Goal: Information Seeking & Learning: Find specific fact

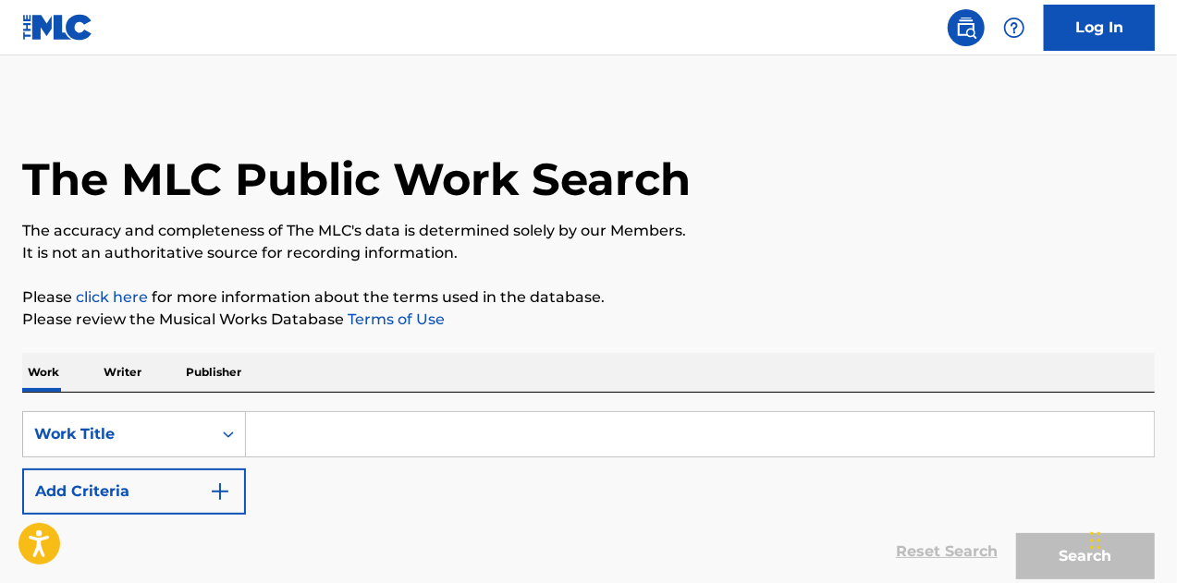
click at [441, 415] on input "Search Form" at bounding box center [700, 434] width 908 height 44
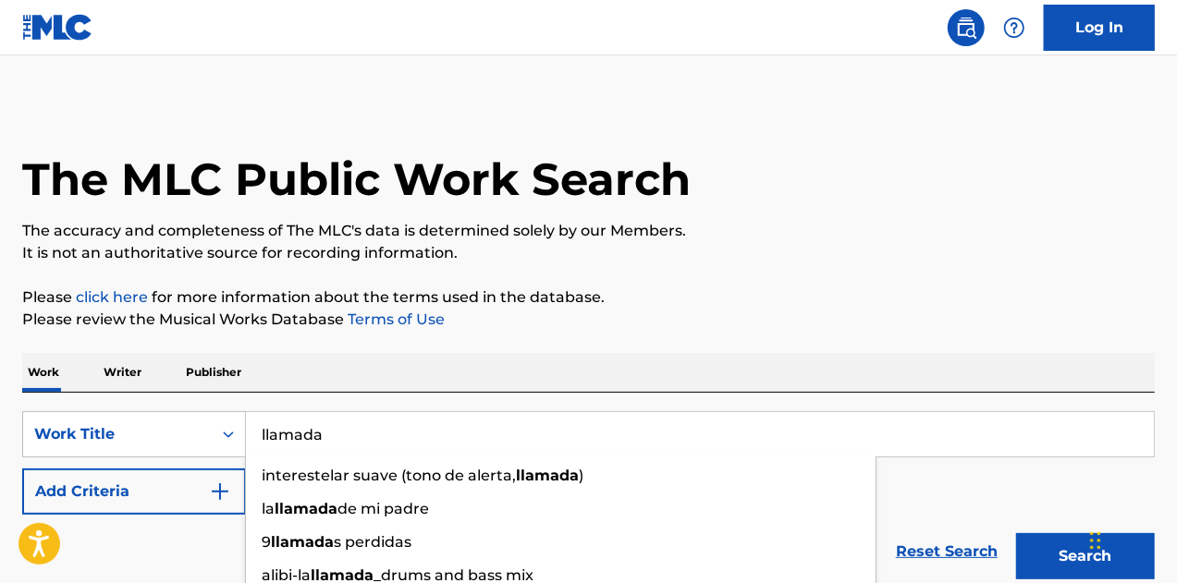
type input "llamada"
click at [1016, 534] on button "Search" at bounding box center [1085, 557] width 139 height 46
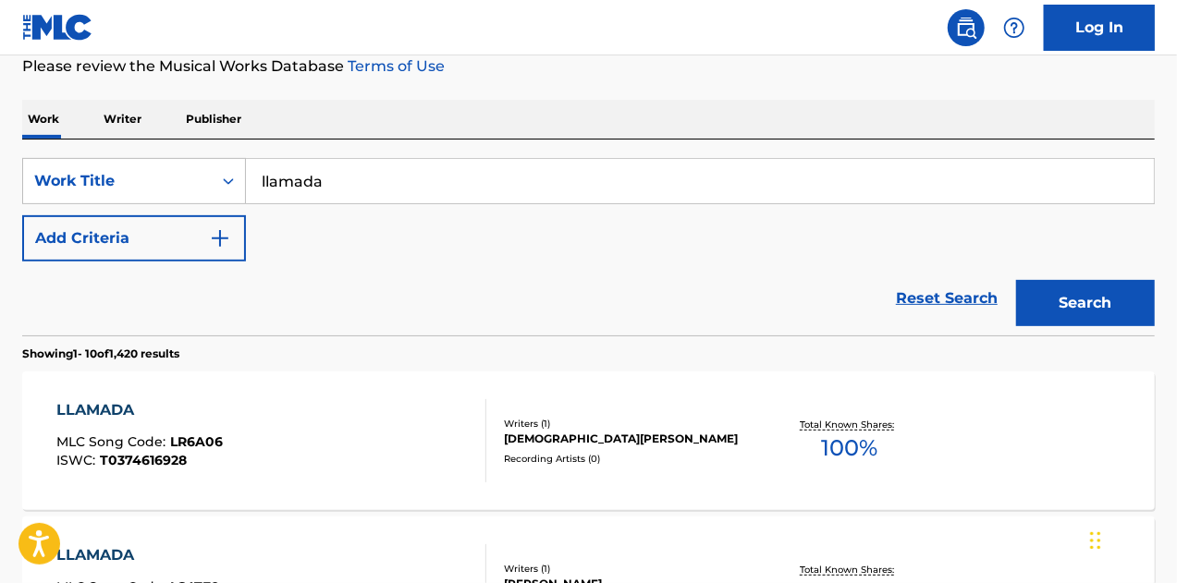
scroll to position [270, 0]
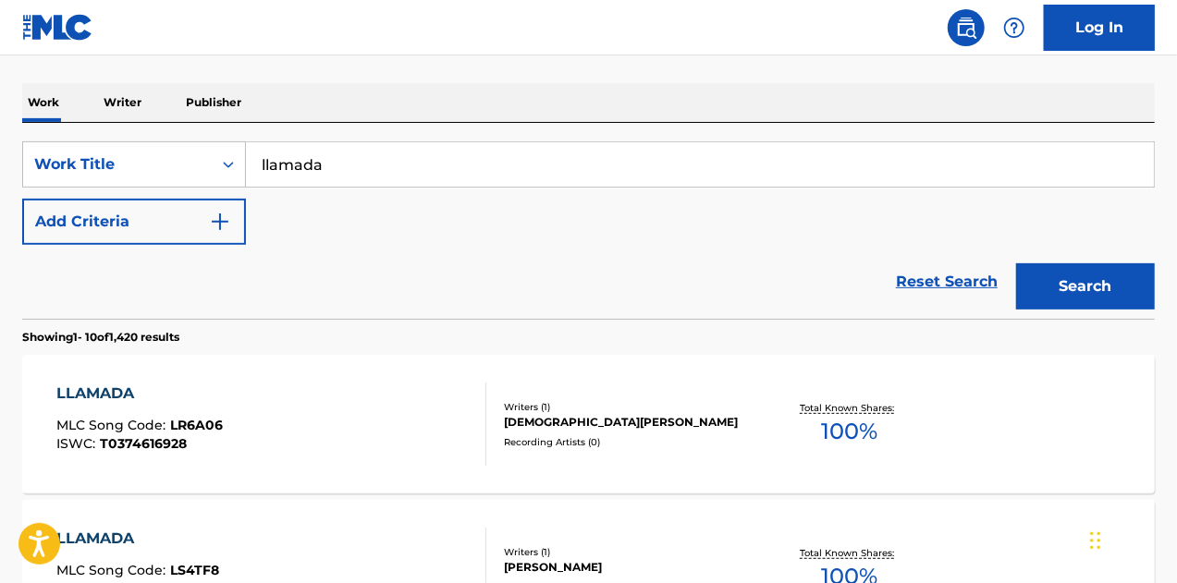
click at [192, 225] on button "Add Criteria" at bounding box center [134, 222] width 224 height 46
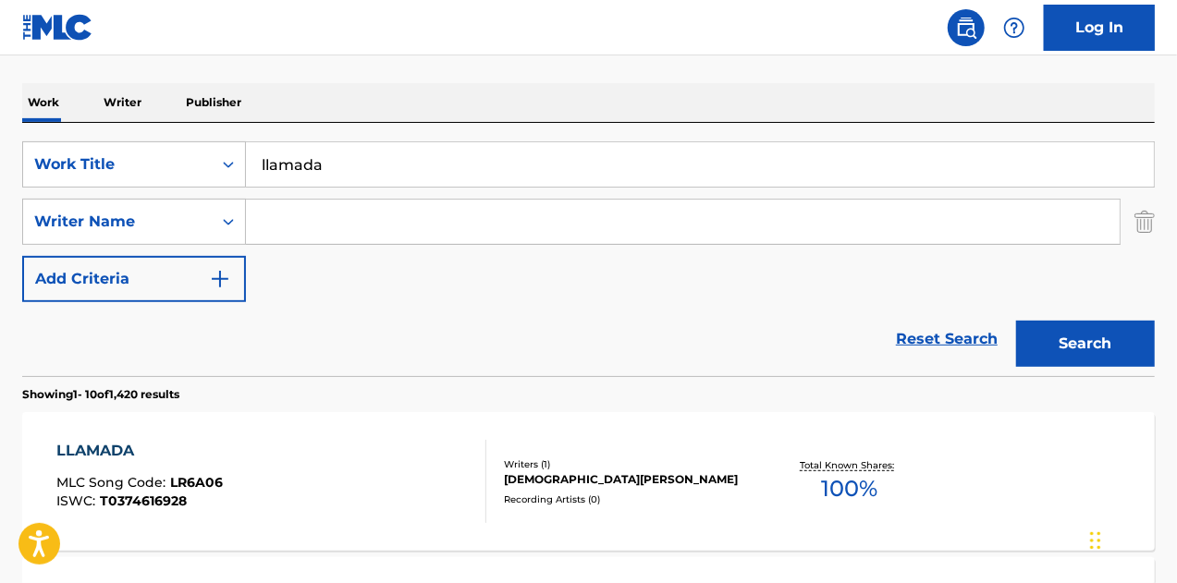
click at [375, 218] on input "Search Form" at bounding box center [683, 222] width 874 height 44
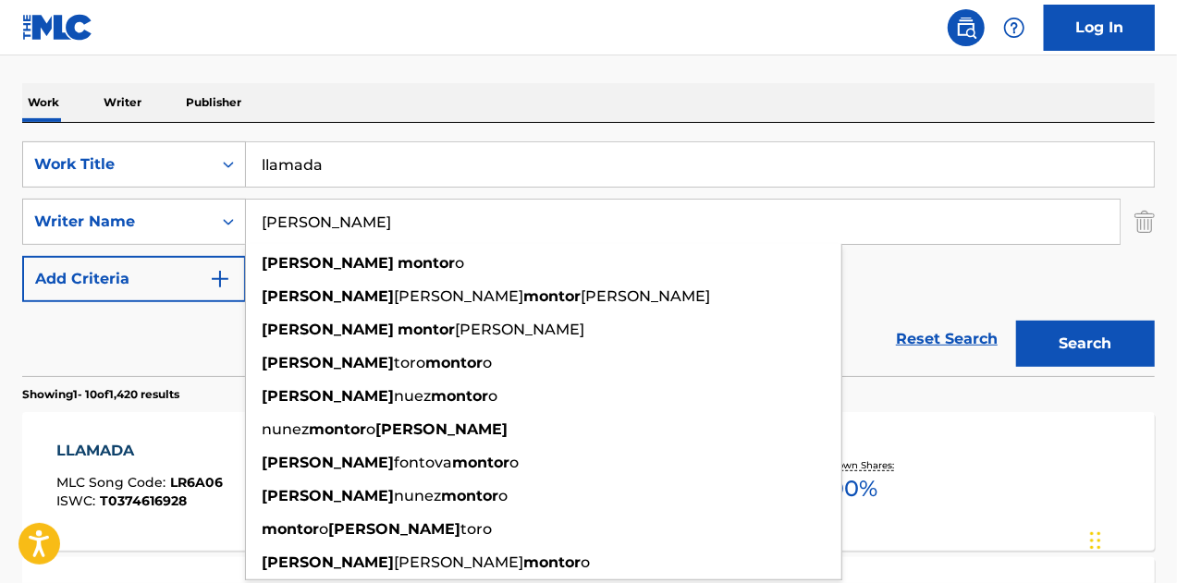
type input "[PERSON_NAME]"
click at [1016, 321] on button "Search" at bounding box center [1085, 344] width 139 height 46
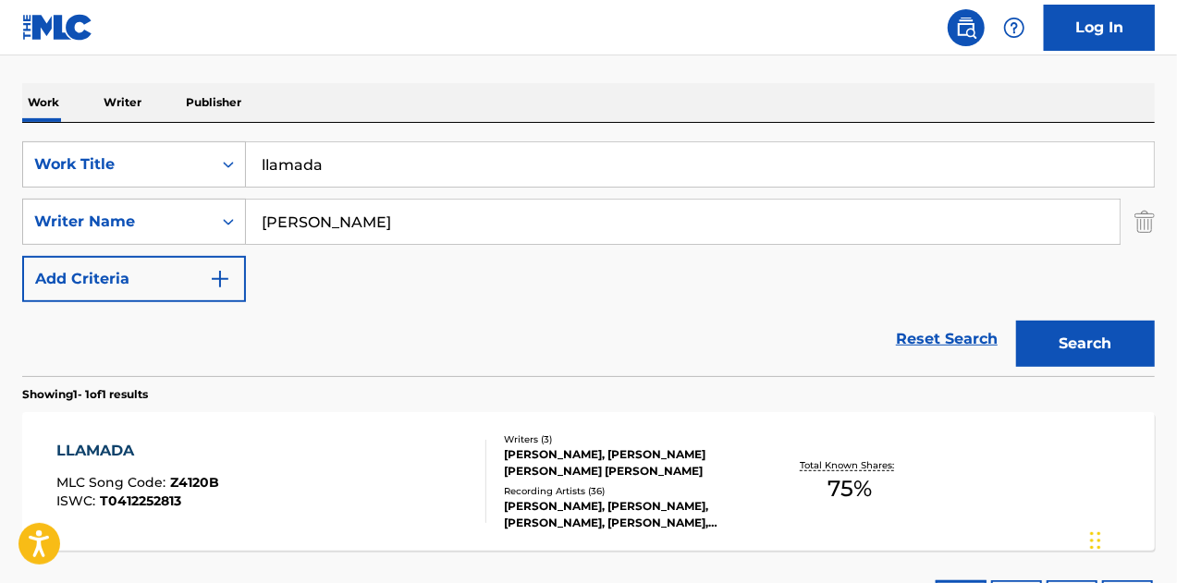
scroll to position [422, 0]
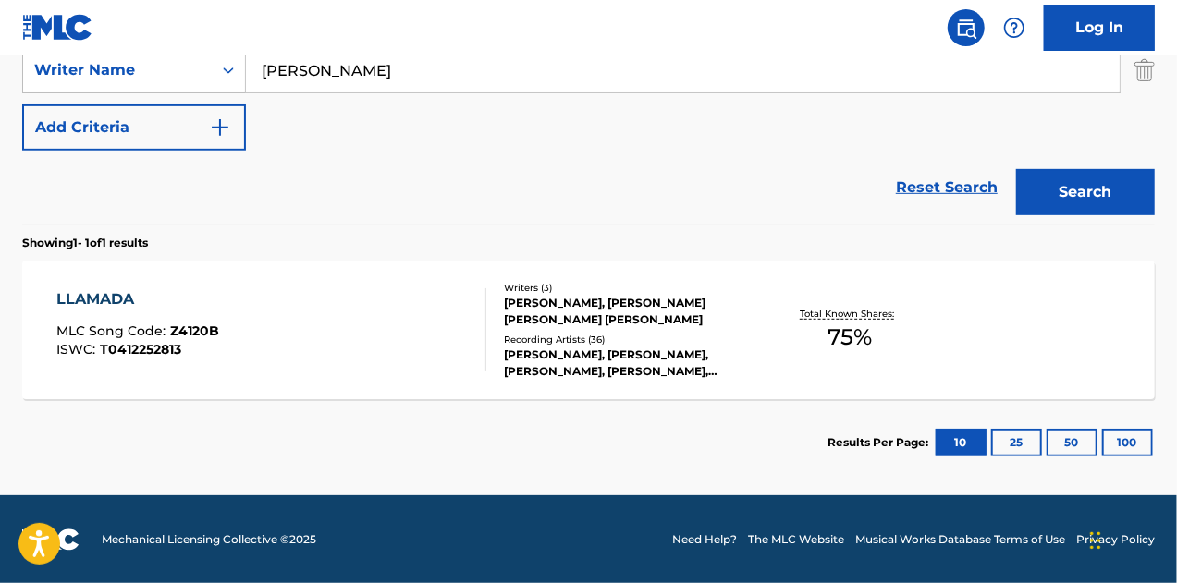
click at [681, 347] on div "[PERSON_NAME], [PERSON_NAME], [PERSON_NAME], [PERSON_NAME], [PERSON_NAME] [PERS…" at bounding box center [630, 363] width 252 height 33
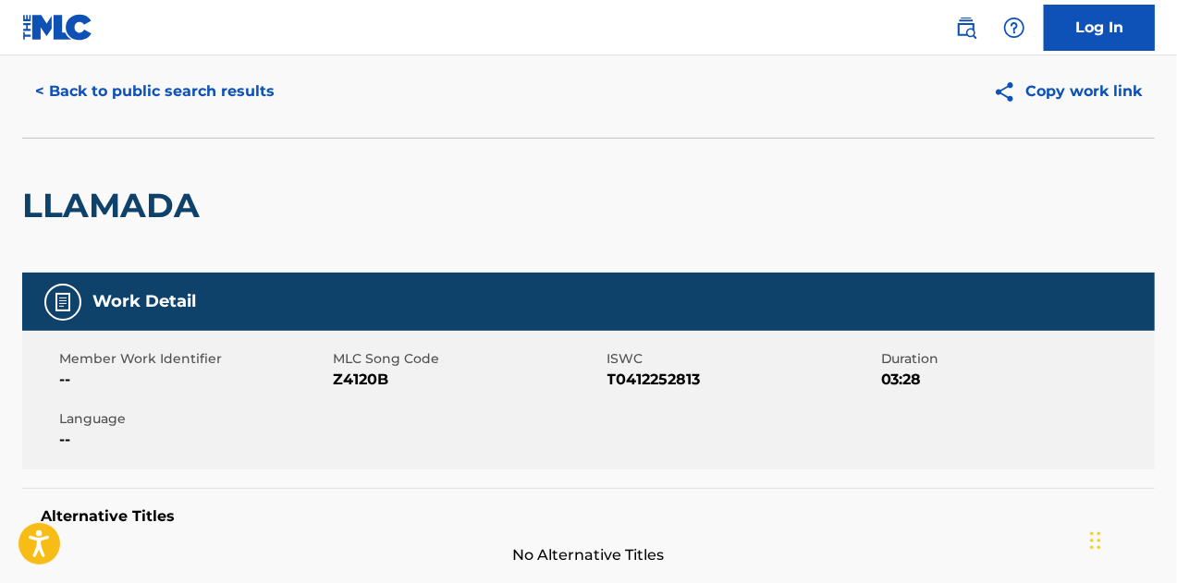
scroll to position [55, 0]
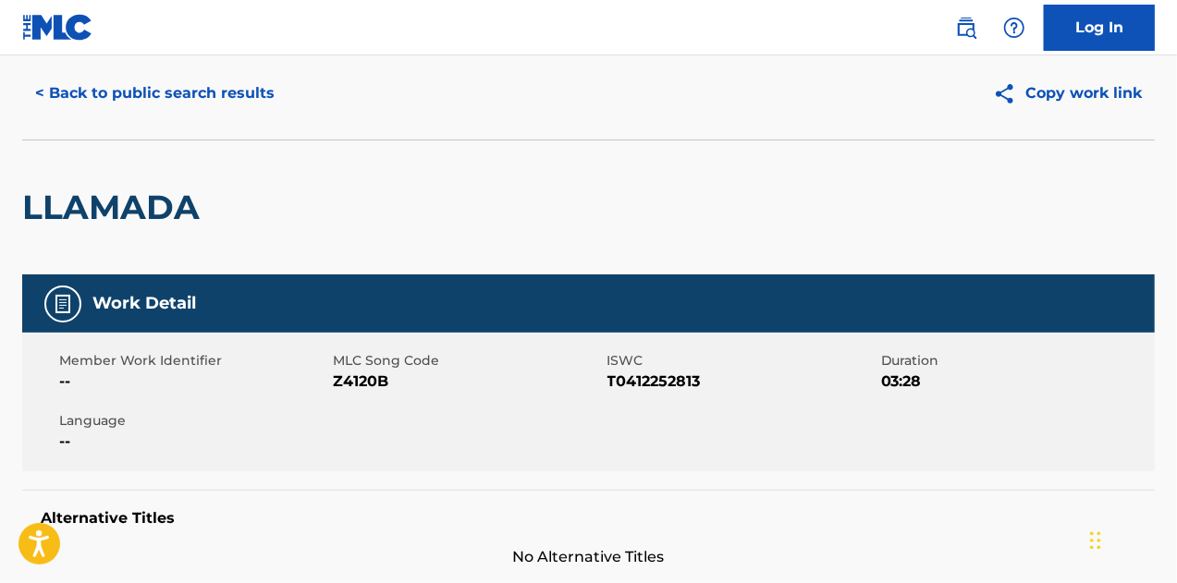
click at [229, 104] on button "< Back to public search results" at bounding box center [154, 93] width 265 height 46
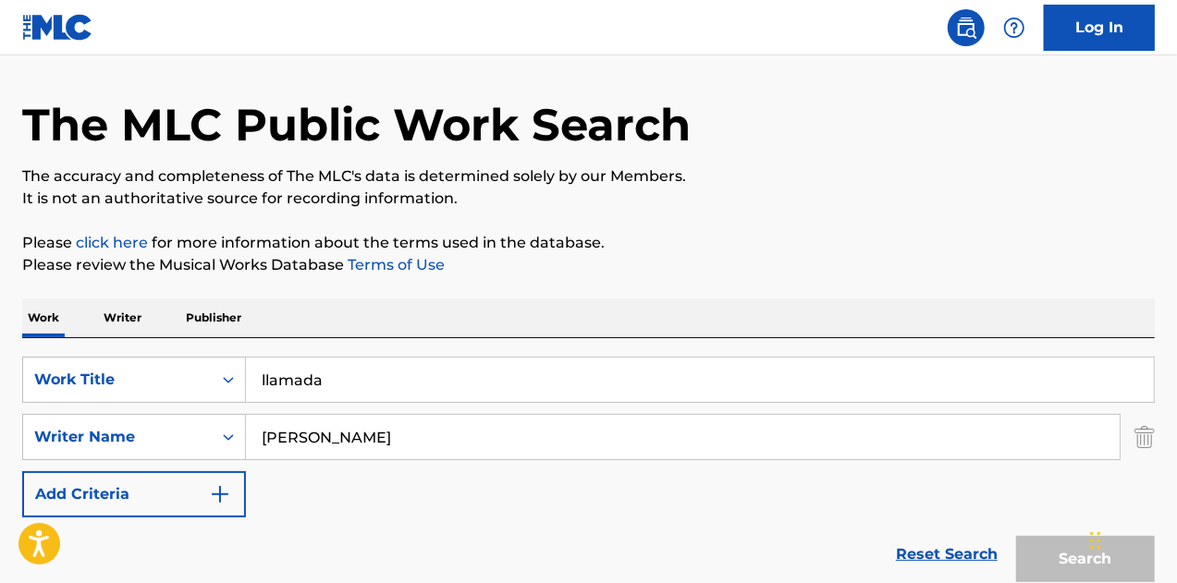
scroll to position [316, 0]
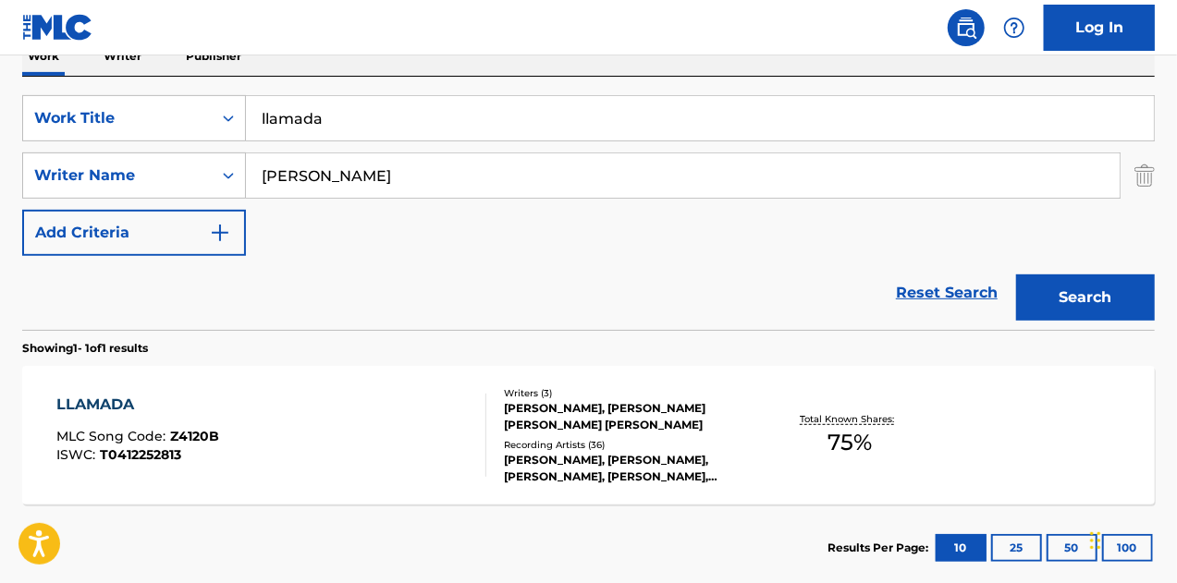
click at [346, 120] on input "llamada" at bounding box center [700, 118] width 908 height 44
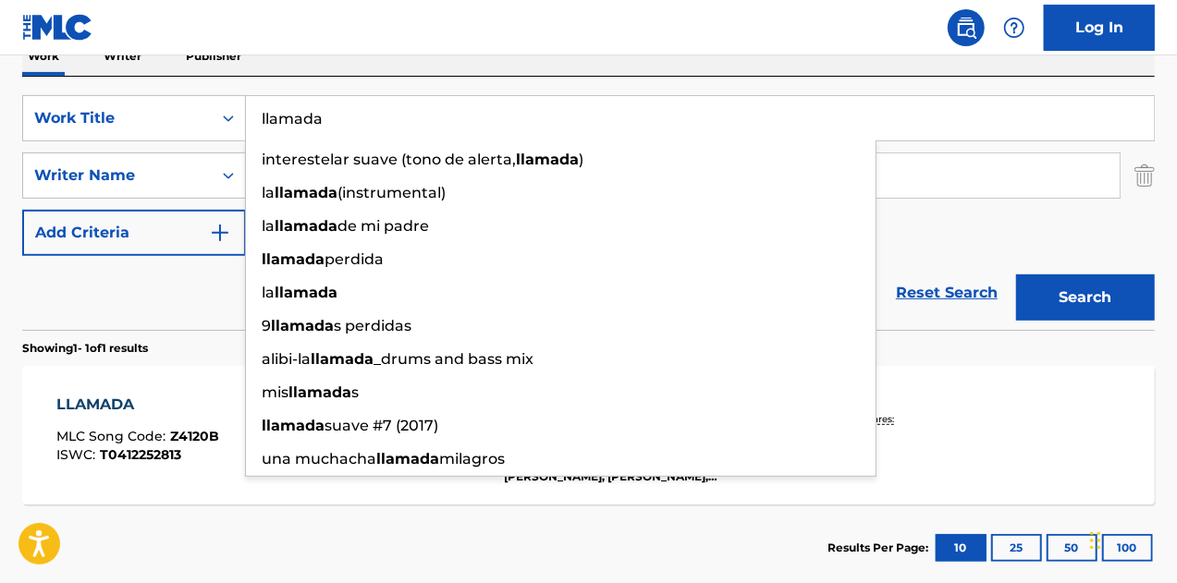
click at [346, 120] on input "llamada" at bounding box center [700, 118] width 908 height 44
paste input "Que Caro Esta El Amor"
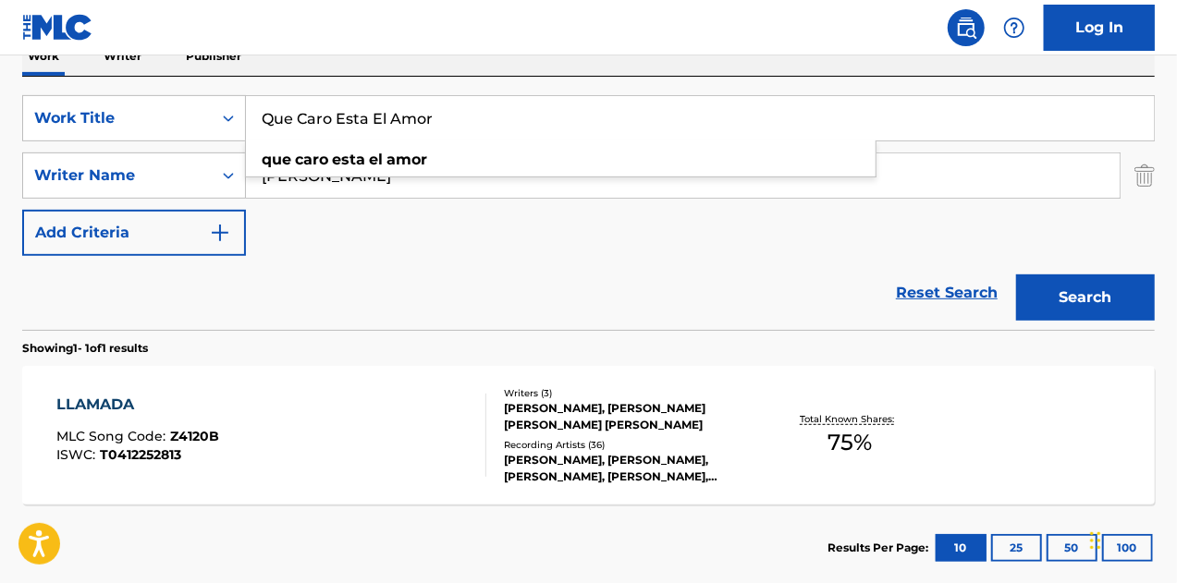
type input "Que Caro Esta El Amor"
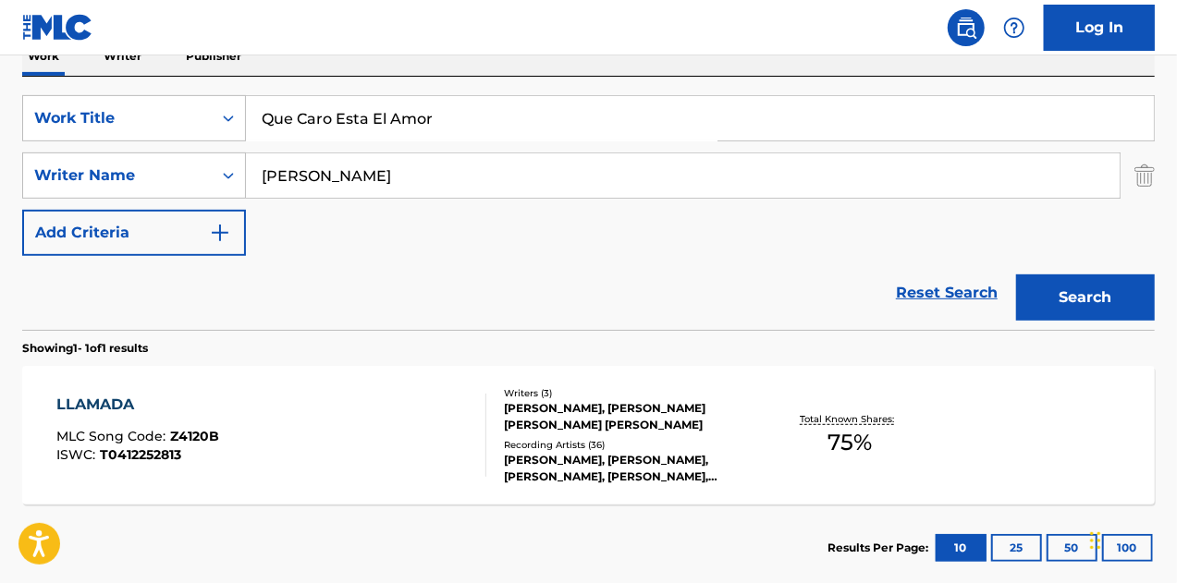
click at [431, 258] on div "Reset Search Search" at bounding box center [588, 293] width 1133 height 74
click at [1137, 180] on img "Search Form" at bounding box center [1145, 176] width 20 height 46
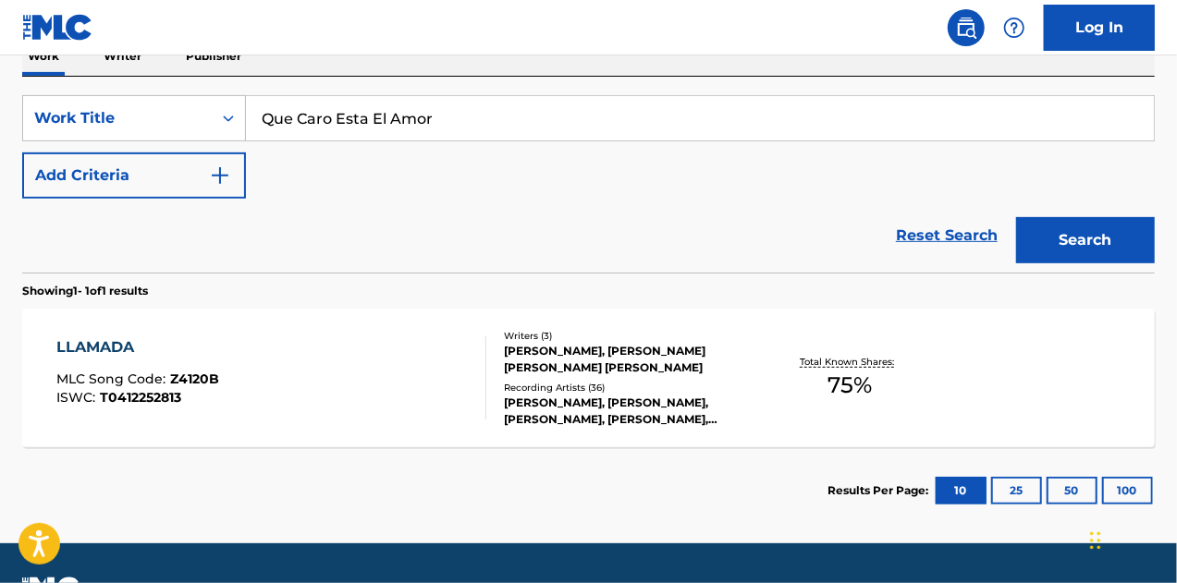
click at [1100, 230] on button "Search" at bounding box center [1085, 240] width 139 height 46
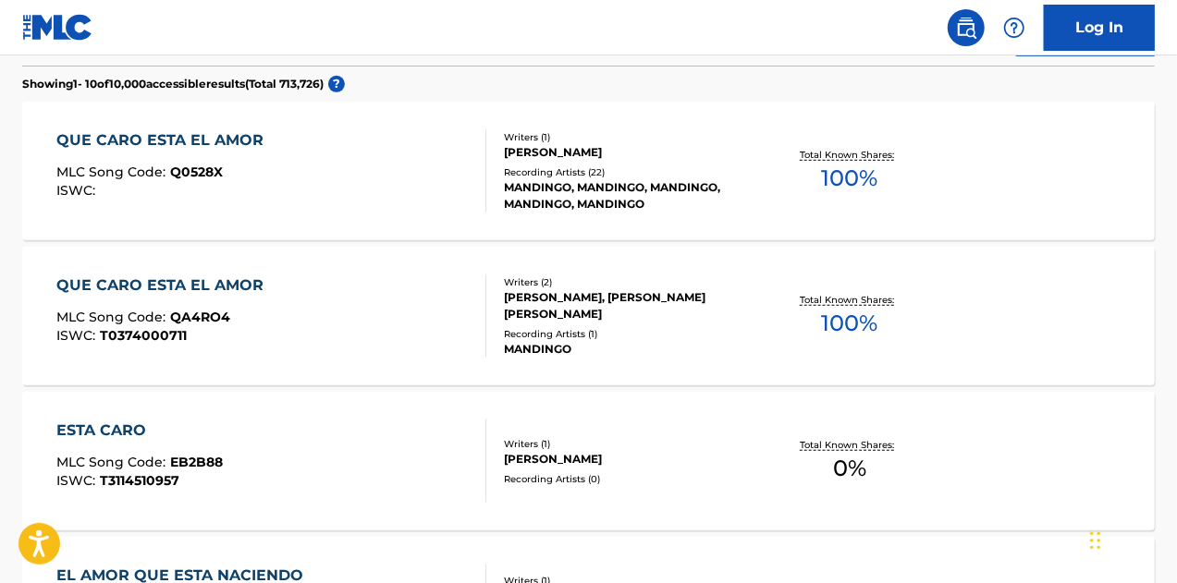
scroll to position [584, 0]
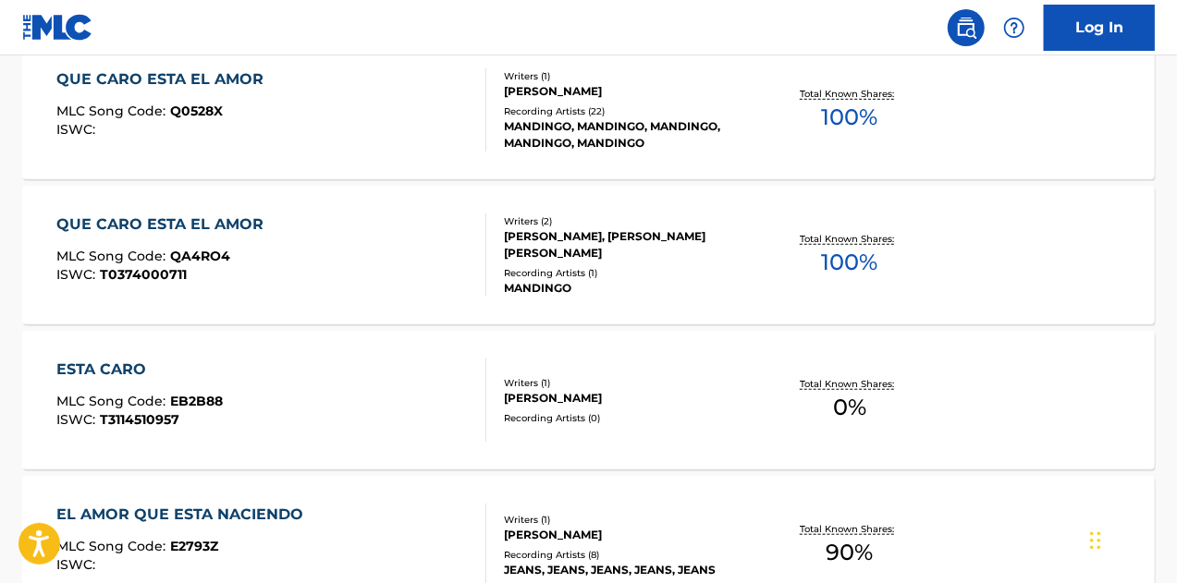
click at [667, 270] on div "Recording Artists ( 1 )" at bounding box center [630, 273] width 252 height 14
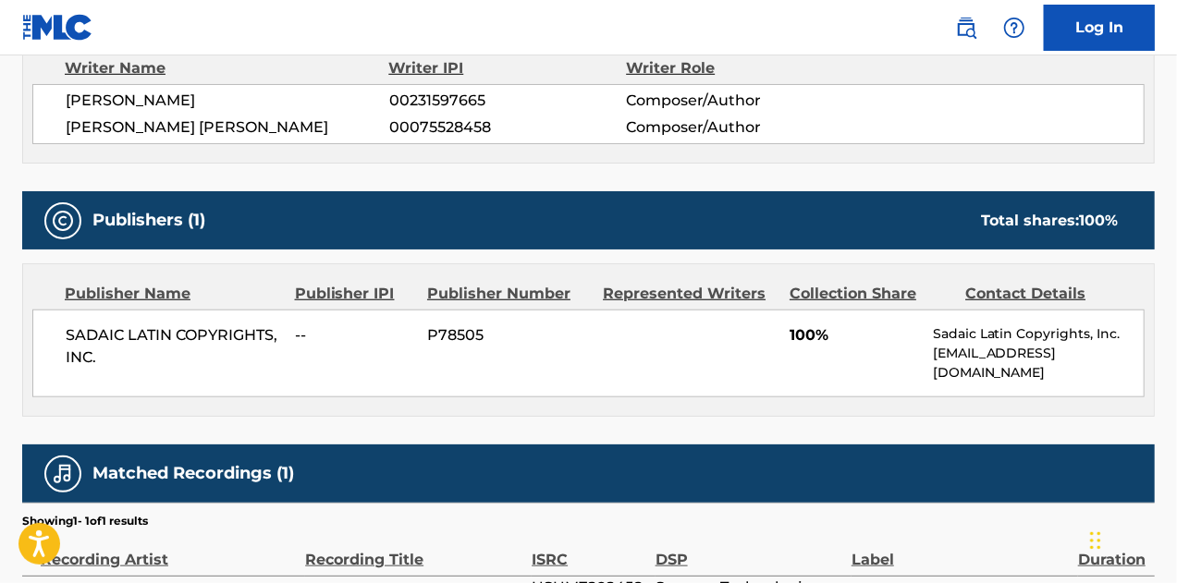
scroll to position [686, 0]
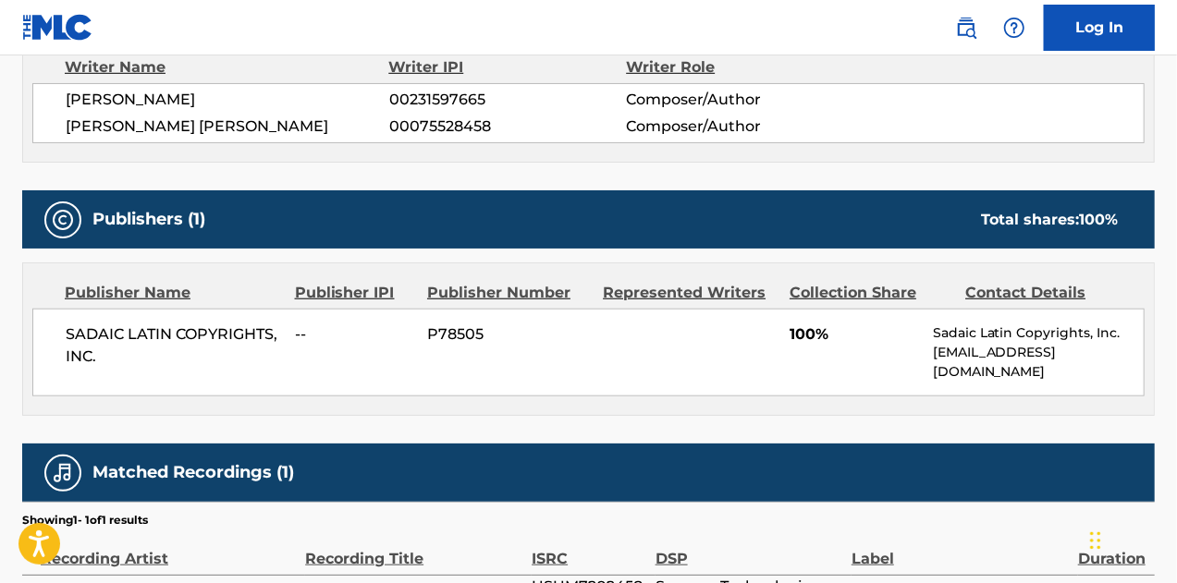
click at [310, 124] on span "[PERSON_NAME] [PERSON_NAME]" at bounding box center [228, 127] width 324 height 22
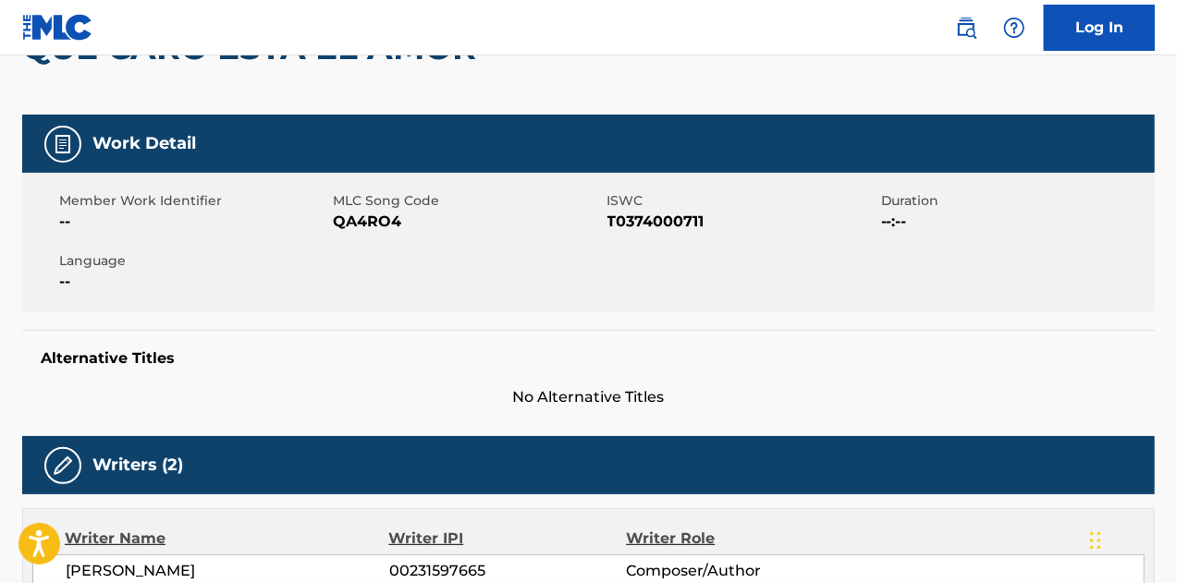
scroll to position [0, 0]
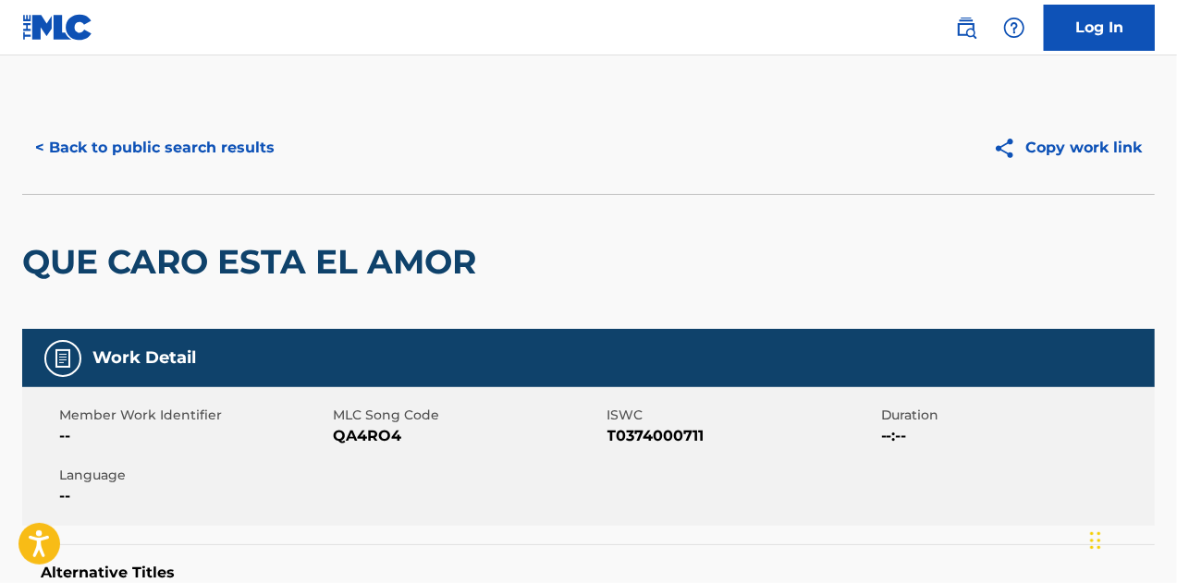
click at [229, 144] on button "< Back to public search results" at bounding box center [154, 148] width 265 height 46
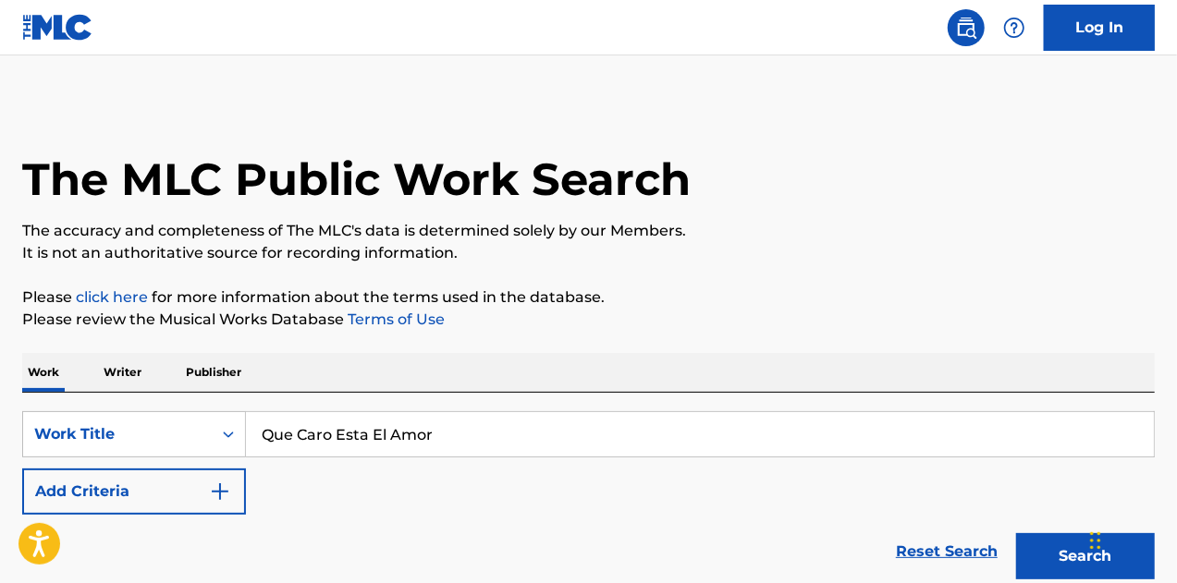
click at [455, 440] on input "Que Caro Esta El Amor" at bounding box center [700, 434] width 908 height 44
type input "yo soy la disco"
click at [117, 498] on button "Add Criteria" at bounding box center [134, 492] width 224 height 46
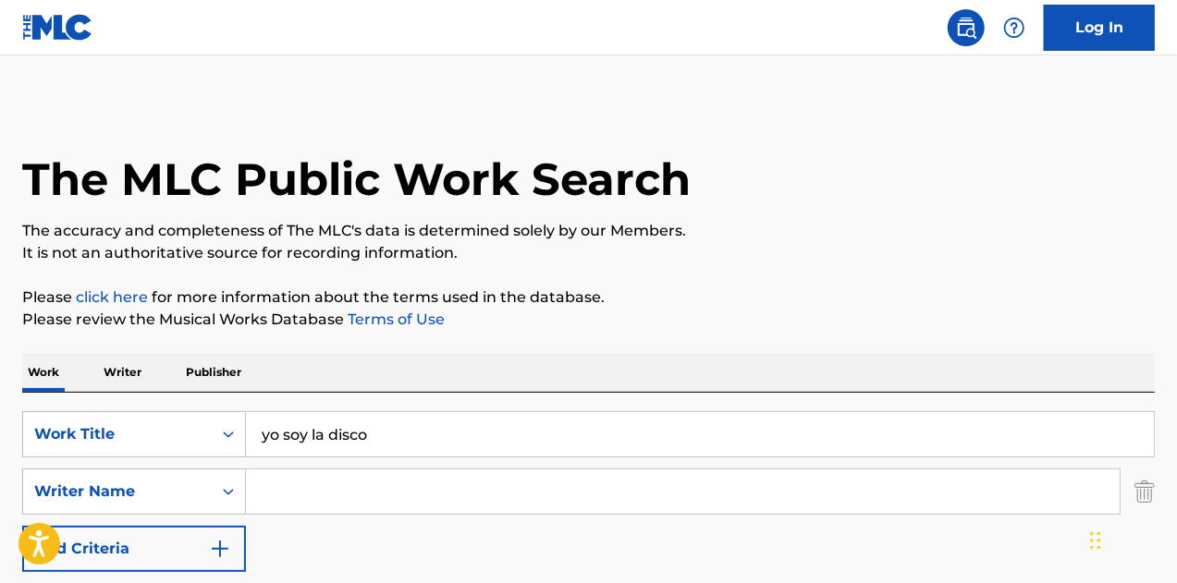
click at [366, 479] on input "Search Form" at bounding box center [683, 492] width 874 height 44
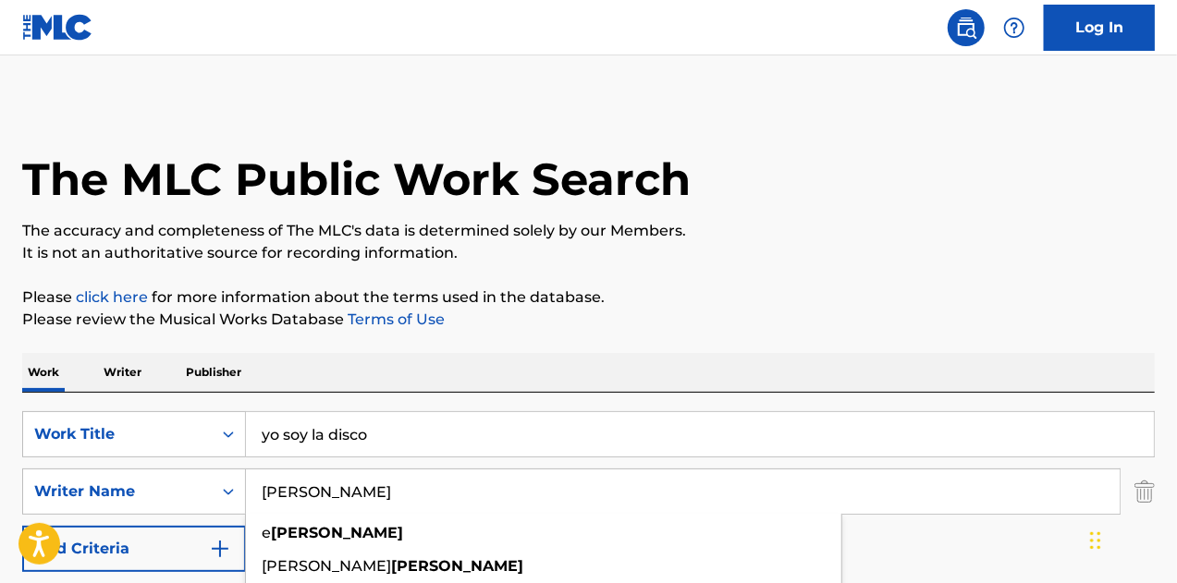
type input "[PERSON_NAME]"
click at [666, 323] on p "Please review the Musical Works Database Terms of Use" at bounding box center [588, 320] width 1133 height 22
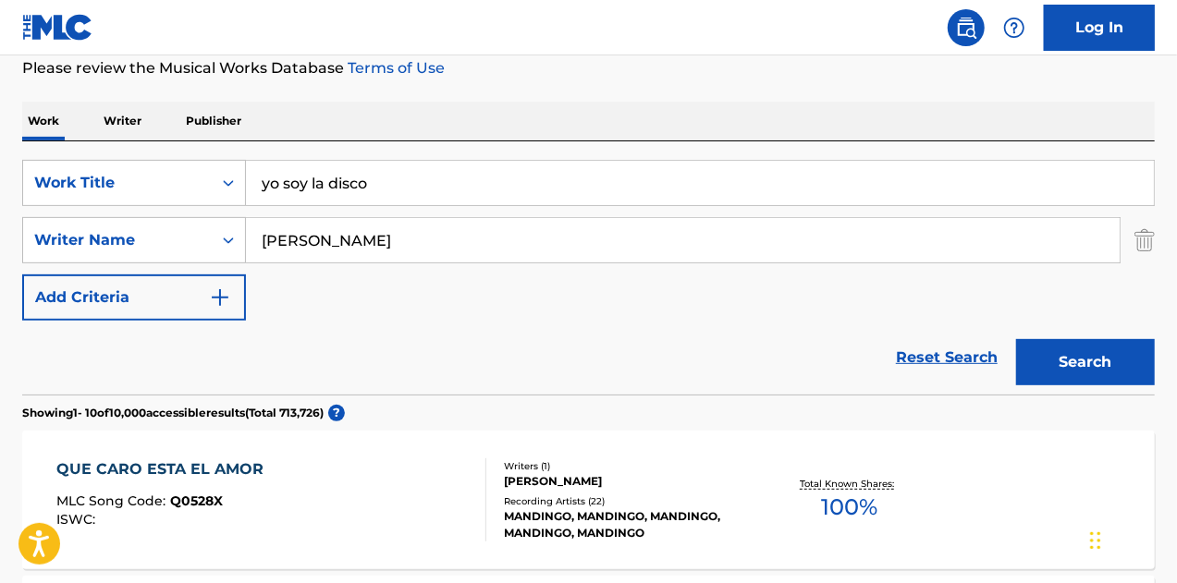
scroll to position [257, 0]
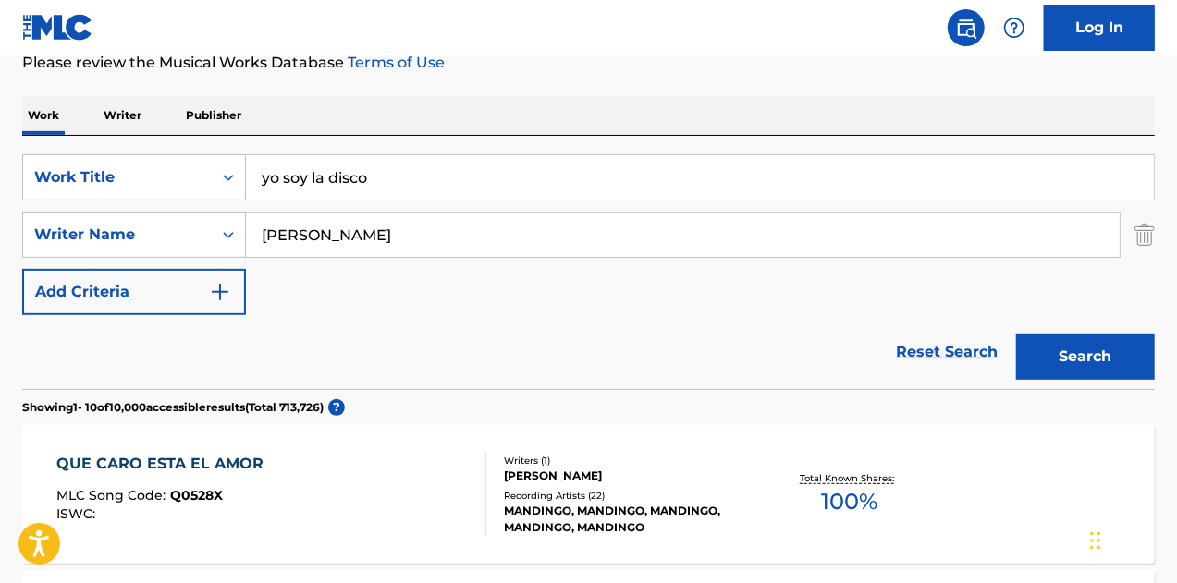
click at [1055, 362] on button "Search" at bounding box center [1085, 357] width 139 height 46
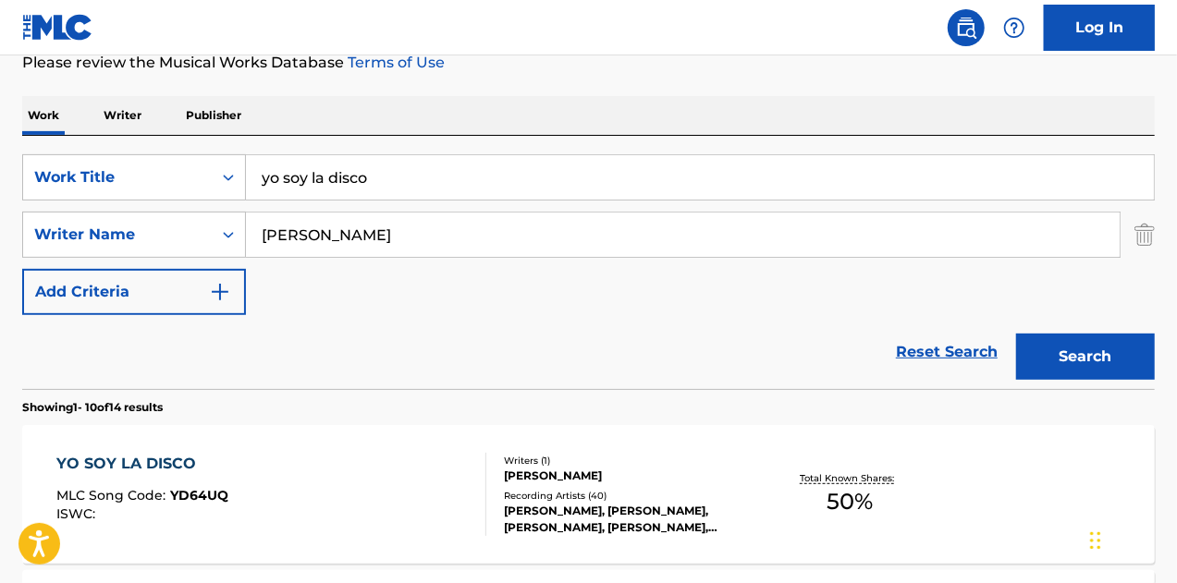
click at [718, 495] on div "Recording Artists ( 40 )" at bounding box center [630, 496] width 252 height 14
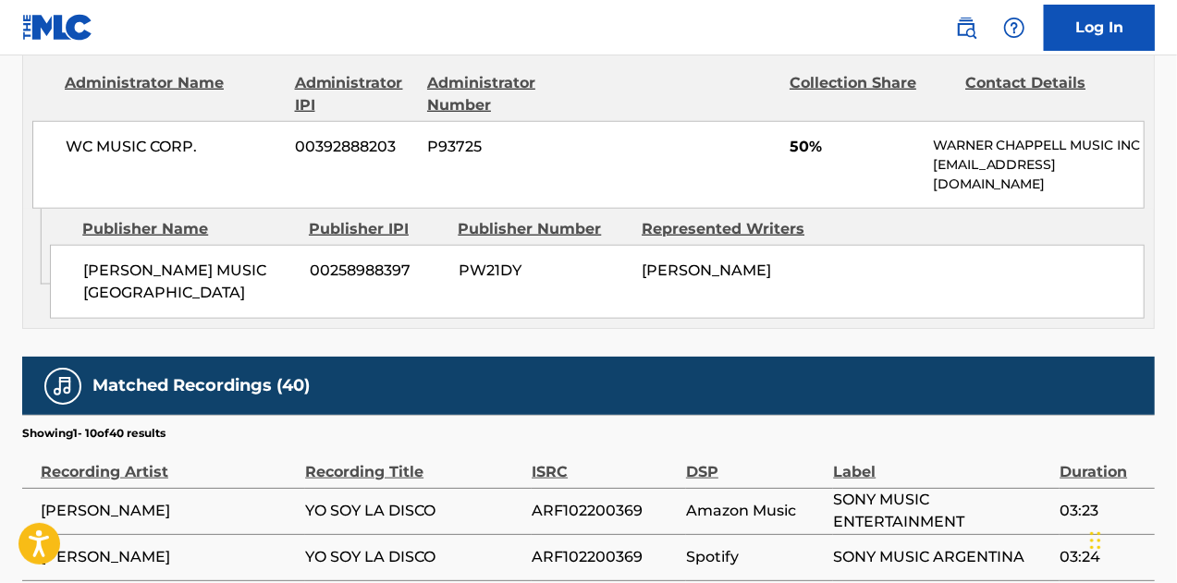
scroll to position [816, 0]
